Goal: Information Seeking & Learning: Compare options

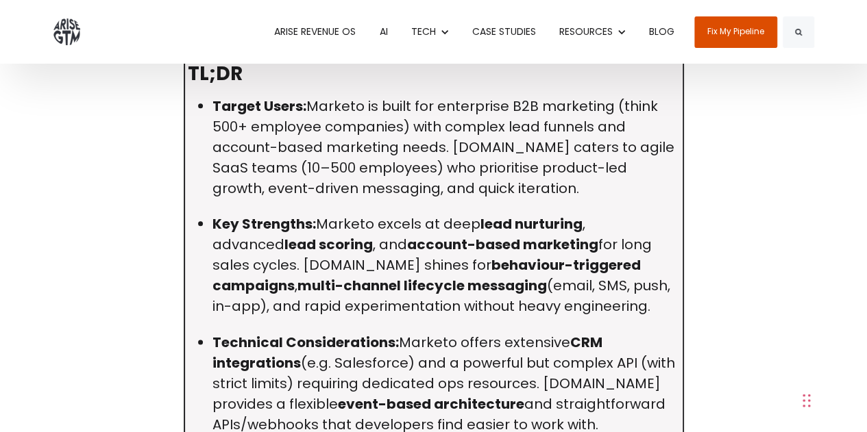
scroll to position [617, 0]
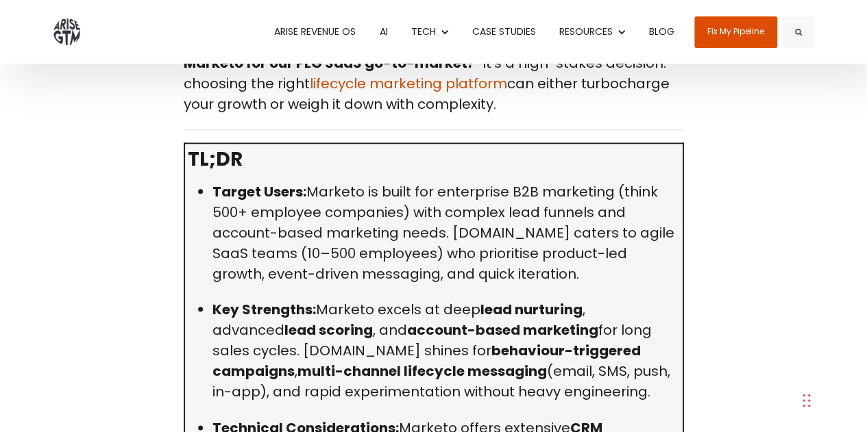
click at [359, 187] on p "Target Users: Marketo is built for enterprise B2B marketing (think 500+ employe…" at bounding box center [445, 233] width 467 height 103
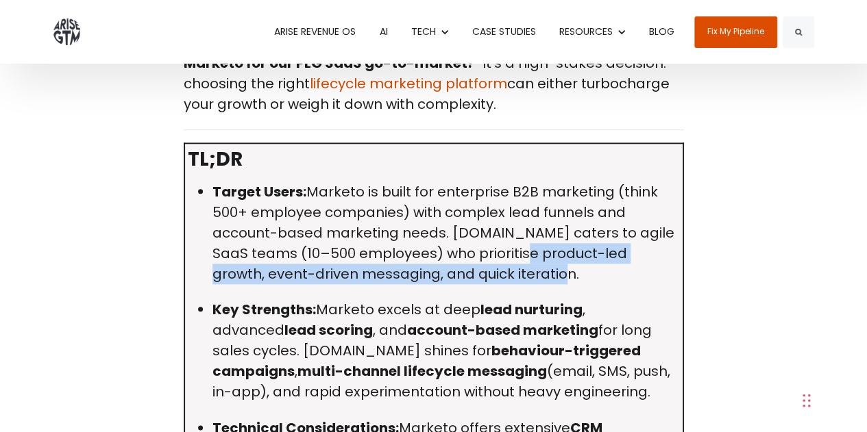
drag, startPoint x: 503, startPoint y: 256, endPoint x: 528, endPoint y: 280, distance: 34.4
click at [528, 280] on p "Target Users: Marketo is built for enterprise B2B marketing (think 500+ employe…" at bounding box center [445, 233] width 467 height 103
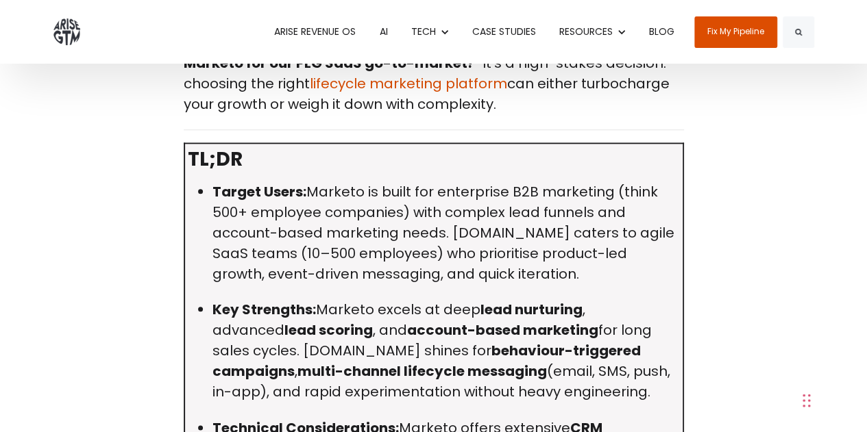
click at [311, 324] on p "Key Strengths: Marketo excels at deep lead nurturing , advanced lead scoring , …" at bounding box center [445, 351] width 467 height 103
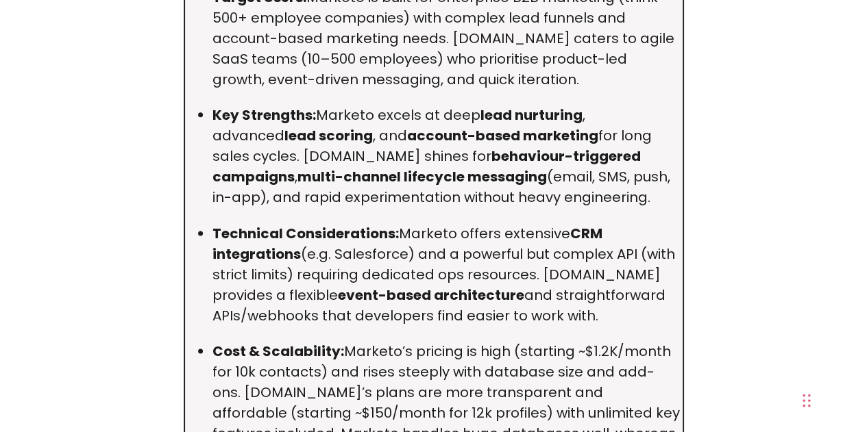
scroll to position [822, 0]
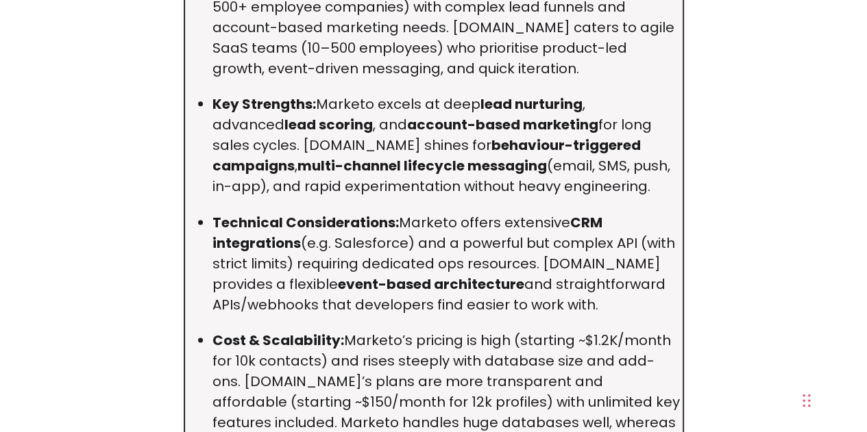
drag, startPoint x: 302, startPoint y: 264, endPoint x: 586, endPoint y: 312, distance: 288.5
click at [587, 312] on p "Technical Considerations: Marketo offers extensive CRM integrations (e.g. Sales…" at bounding box center [445, 263] width 467 height 103
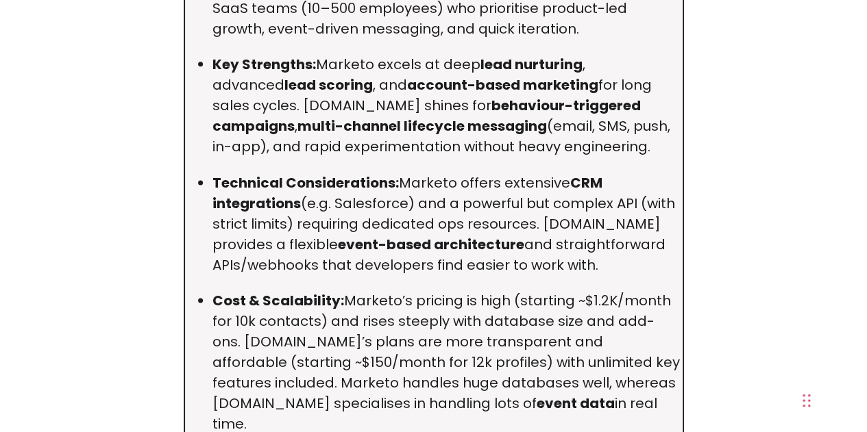
scroll to position [891, 0]
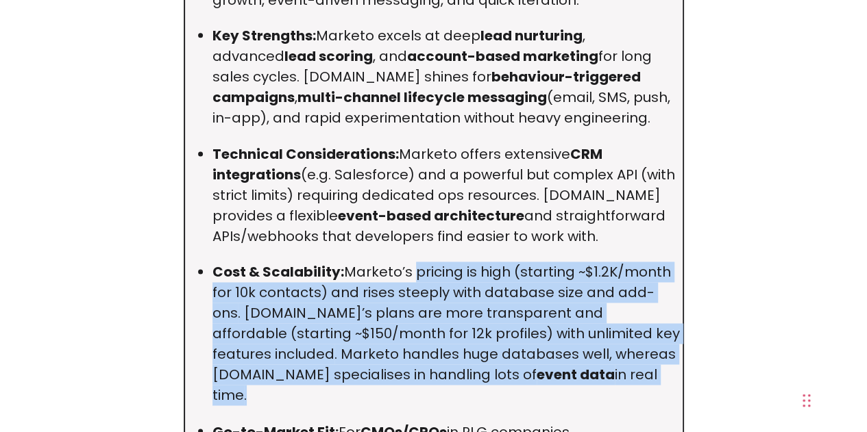
drag, startPoint x: 406, startPoint y: 276, endPoint x: 648, endPoint y: 378, distance: 262.6
click at [650, 374] on p "Cost & Scalability: Marketo’s pricing is high (starting ~$1.2K/month for 10k co…" at bounding box center [445, 334] width 467 height 144
click at [484, 354] on p "Cost & Scalability: Marketo’s pricing is high (starting ~$1.2K/month for 10k co…" at bounding box center [445, 334] width 467 height 144
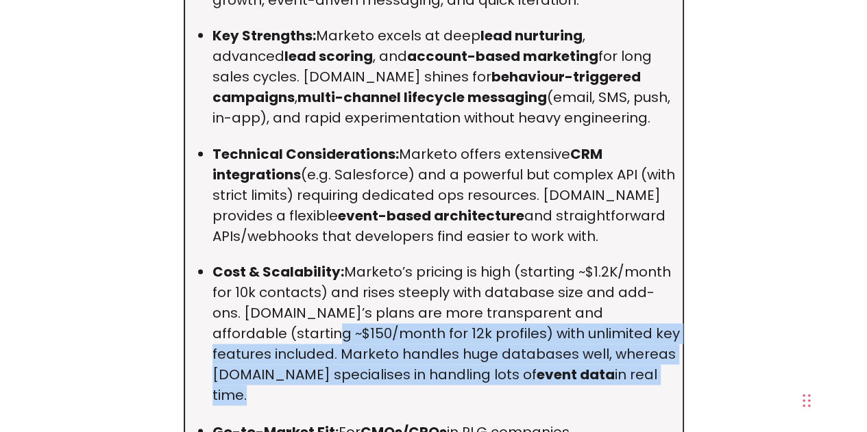
drag, startPoint x: 597, startPoint y: 378, endPoint x: 211, endPoint y: 330, distance: 388.8
click at [211, 330] on ul "Target Users: Marketo is built for enterprise B2B marketing (think 500+ employe…" at bounding box center [434, 246] width 492 height 679
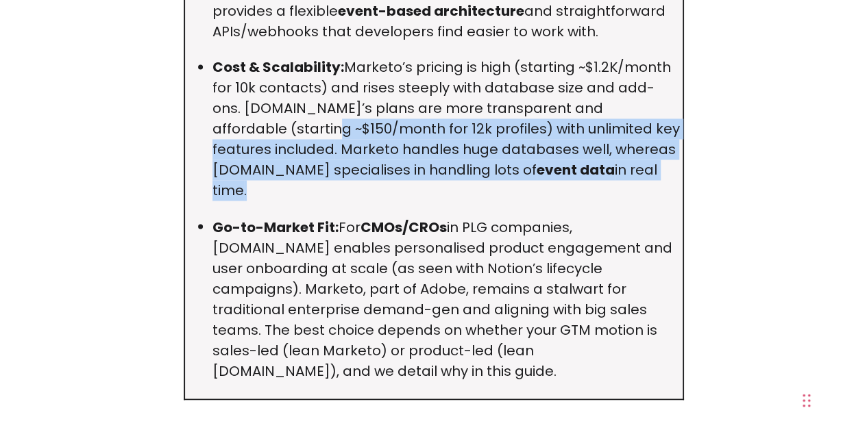
scroll to position [1097, 0]
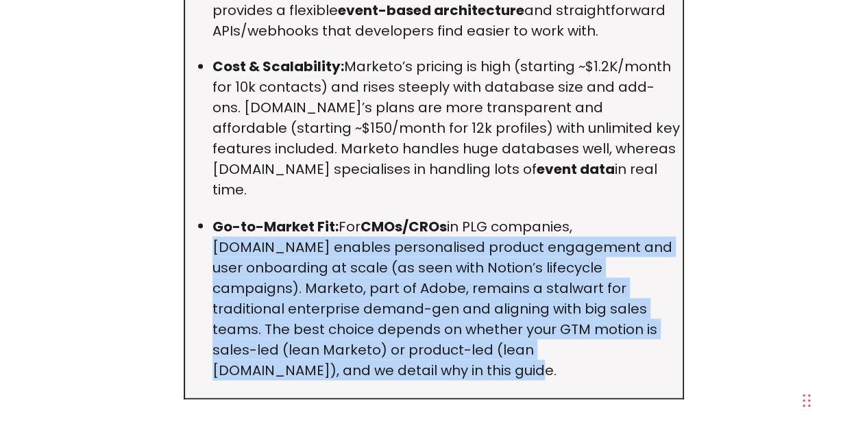
drag, startPoint x: 572, startPoint y: 206, endPoint x: 623, endPoint y: 330, distance: 134.0
click at [623, 330] on p "Go-to-Market Fit: For CMOs/CROs in PLG companies, [DOMAIN_NAME] enables persona…" at bounding box center [445, 298] width 467 height 164
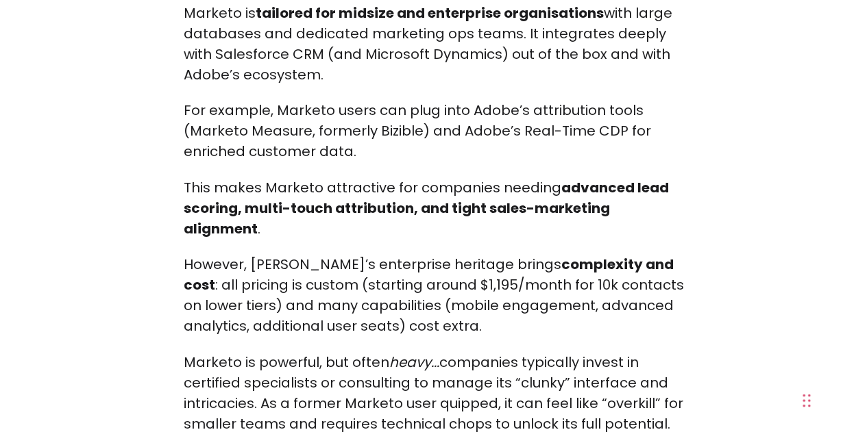
scroll to position [3427, 0]
